Goal: Task Accomplishment & Management: Manage account settings

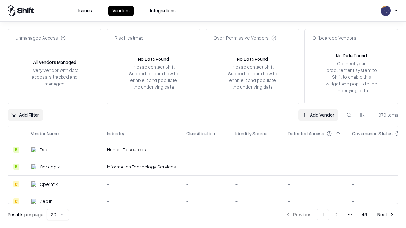
click at [318, 115] on link "Add Vendor" at bounding box center [319, 114] width 40 height 11
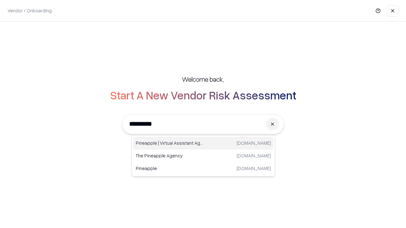
click at [203, 143] on div "Pineapple | Virtual Assistant Agency [DOMAIN_NAME]" at bounding box center [203, 143] width 140 height 13
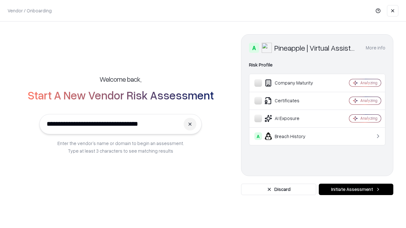
type input "**********"
click at [356, 190] on button "Initiate Assessment" at bounding box center [356, 189] width 75 height 11
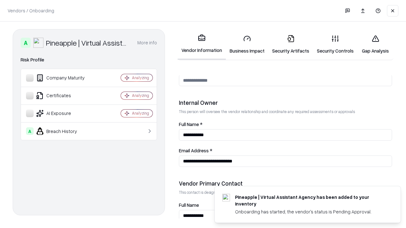
scroll to position [329, 0]
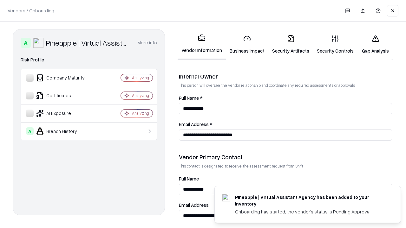
click at [247, 44] on link "Business Impact" at bounding box center [247, 45] width 43 height 30
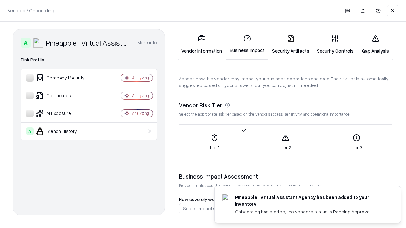
click at [291, 44] on link "Security Artifacts" at bounding box center [290, 45] width 45 height 30
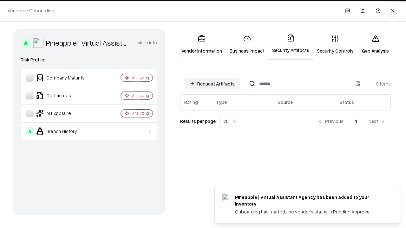
click at [212, 84] on button "Request Artifacts" at bounding box center [212, 83] width 55 height 11
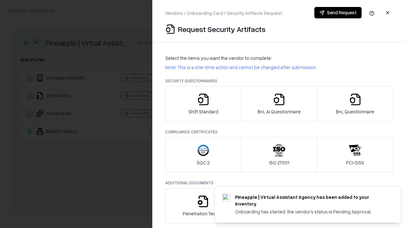
click at [203, 104] on icon "button" at bounding box center [203, 99] width 13 height 13
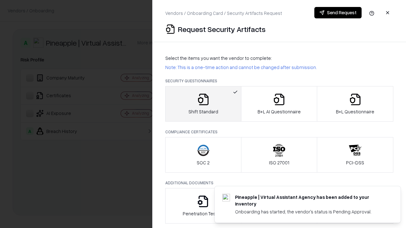
click at [338, 13] on button "Send Request" at bounding box center [337, 12] width 47 height 11
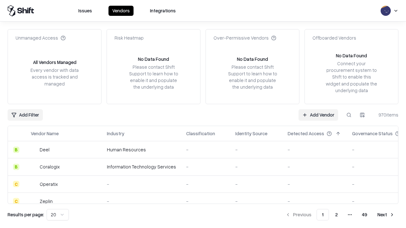
click at [349, 115] on button at bounding box center [348, 114] width 11 height 11
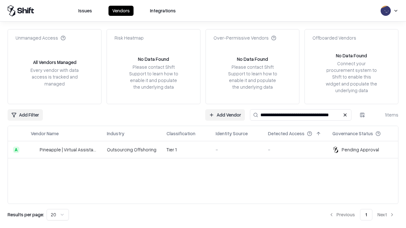
type input "**********"
click at [207, 150] on td "Tier 1" at bounding box center [185, 150] width 49 height 17
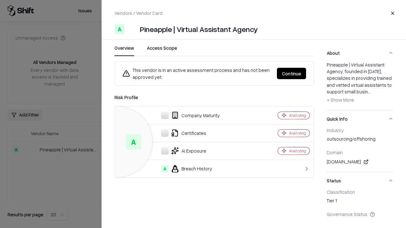
click at [292, 74] on button "Continue" at bounding box center [291, 73] width 29 height 11
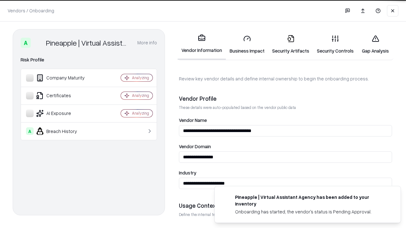
click at [291, 44] on link "Security Artifacts" at bounding box center [290, 45] width 45 height 30
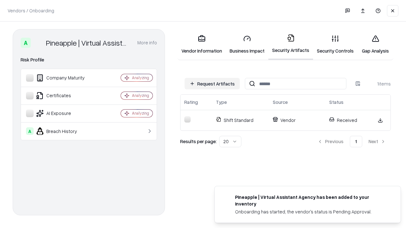
click at [335, 44] on link "Security Controls" at bounding box center [335, 45] width 44 height 30
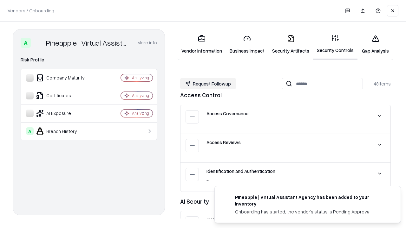
click at [208, 84] on button "Request Followup" at bounding box center [208, 83] width 56 height 11
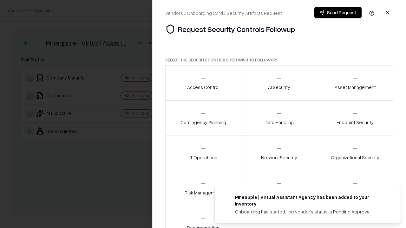
click at [203, 83] on div "Access Control" at bounding box center [203, 83] width 32 height 16
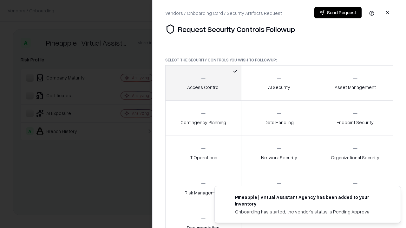
click at [338, 13] on button "Send Request" at bounding box center [337, 12] width 47 height 11
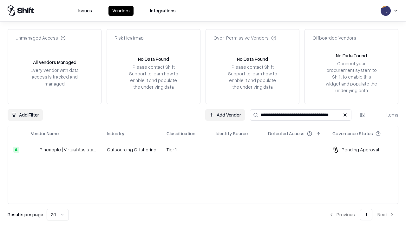
type input "**********"
click at [207, 150] on td "Tier 1" at bounding box center [185, 150] width 49 height 17
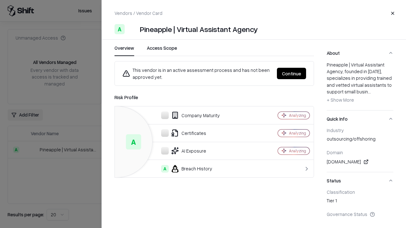
click at [292, 74] on button "Continue" at bounding box center [291, 73] width 29 height 11
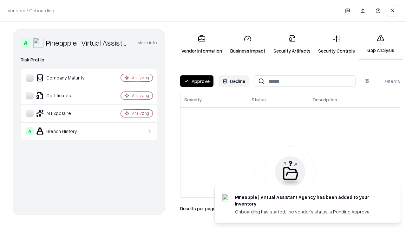
click at [197, 81] on button "Approve" at bounding box center [196, 81] width 33 height 11
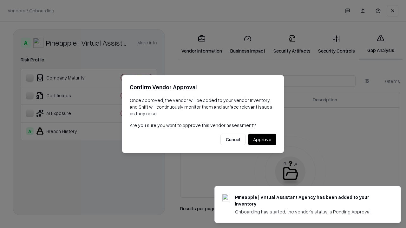
click at [262, 140] on button "Approve" at bounding box center [262, 139] width 28 height 11
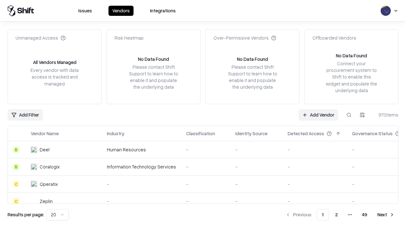
type input "**********"
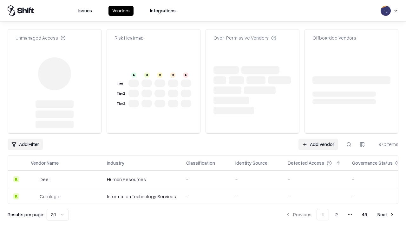
click at [318, 171] on td "-" at bounding box center [315, 179] width 64 height 17
click at [318, 139] on link "Add Vendor" at bounding box center [319, 144] width 40 height 11
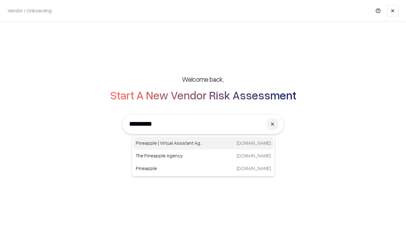
click at [203, 143] on div "Pineapple | Virtual Assistant Agency [DOMAIN_NAME]" at bounding box center [203, 143] width 140 height 13
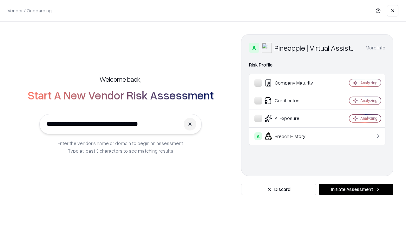
type input "**********"
click at [356, 190] on button "Initiate Assessment" at bounding box center [356, 189] width 75 height 11
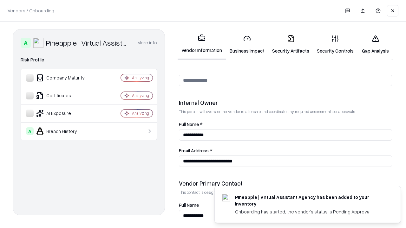
scroll to position [329, 0]
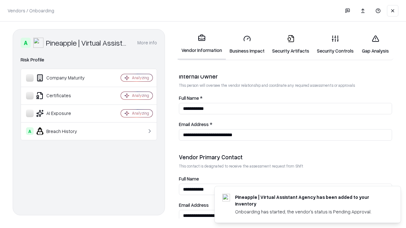
click at [375, 44] on link "Gap Analysis" at bounding box center [376, 45] width 36 height 30
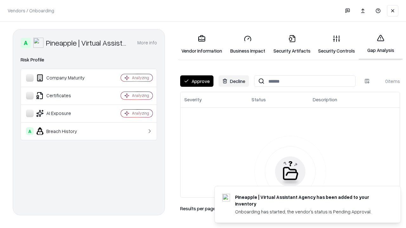
click at [197, 81] on button "Approve" at bounding box center [196, 81] width 33 height 11
